Goal: Check status

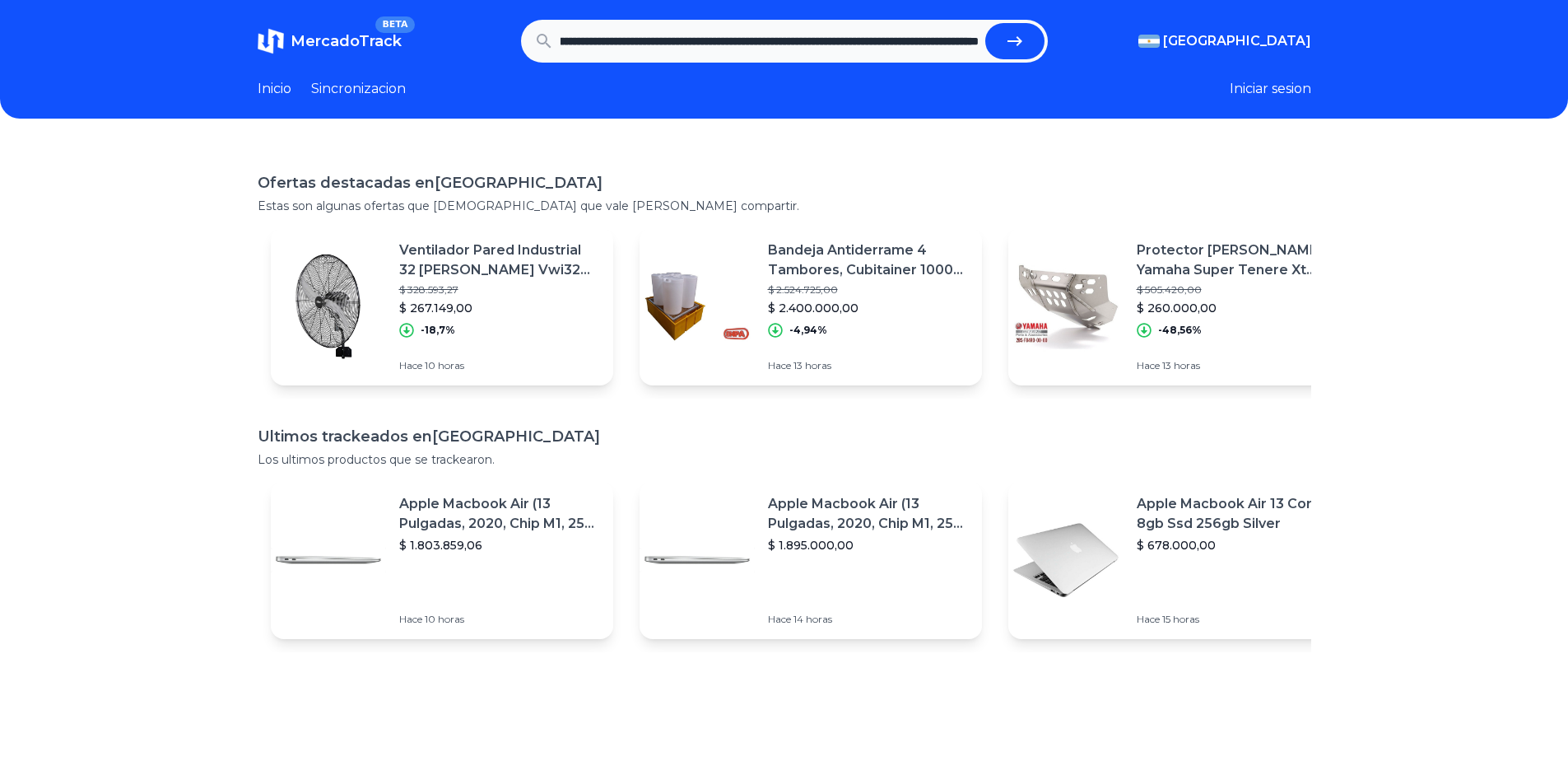
scroll to position [0, 517]
click at [779, 41] on input "**********" at bounding box center [770, 41] width 418 height 36
click at [1019, 37] on icon "submit" at bounding box center [1014, 41] width 19 height 19
type input "**********"
